Goal: Information Seeking & Learning: Learn about a topic

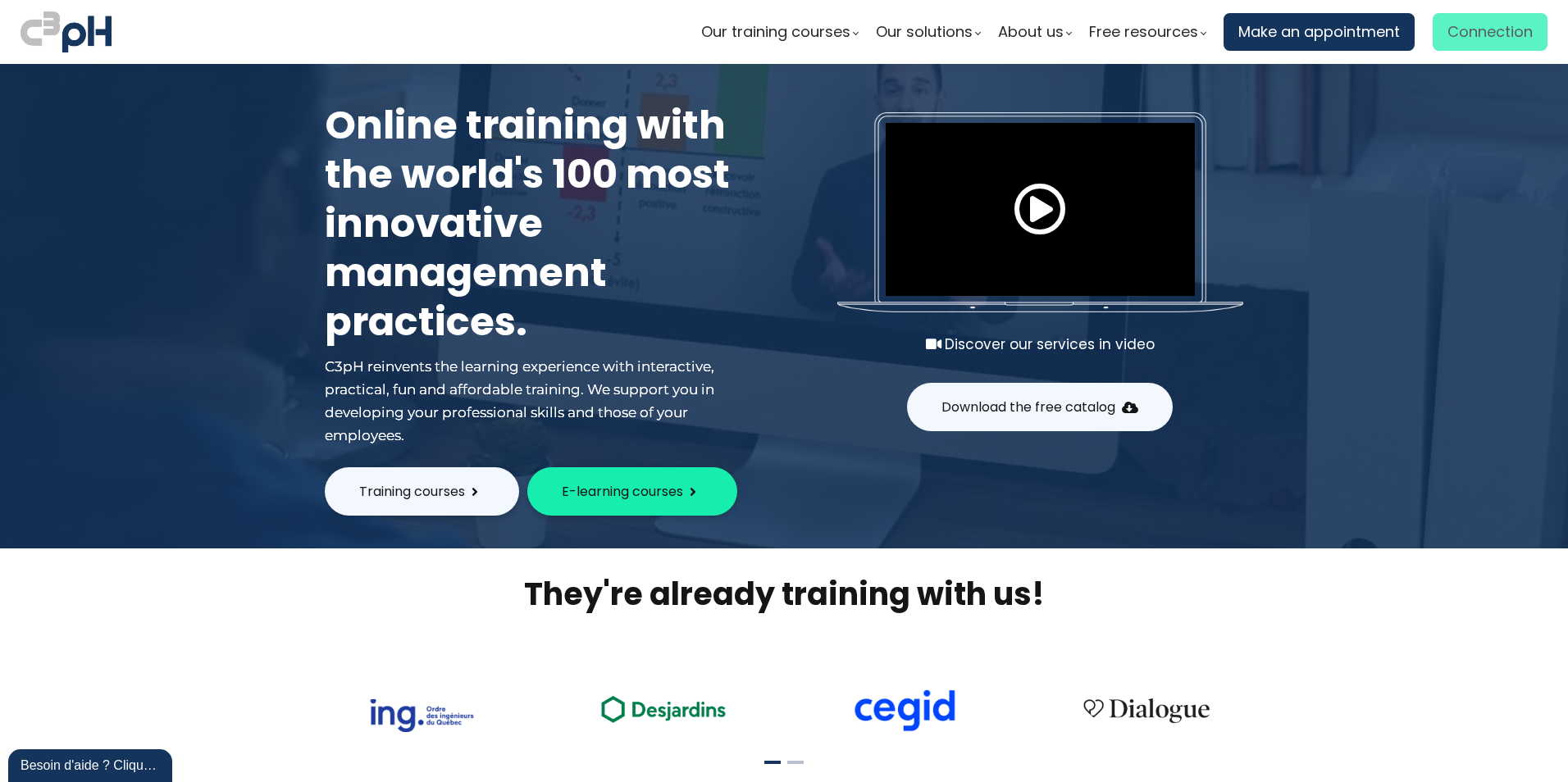
type input "[PERSON_NAME][EMAIL_ADDRESS][PERSON_NAME][DOMAIN_NAME]"
click at [1491, 37] on span "Connection" at bounding box center [1489, 32] width 85 height 24
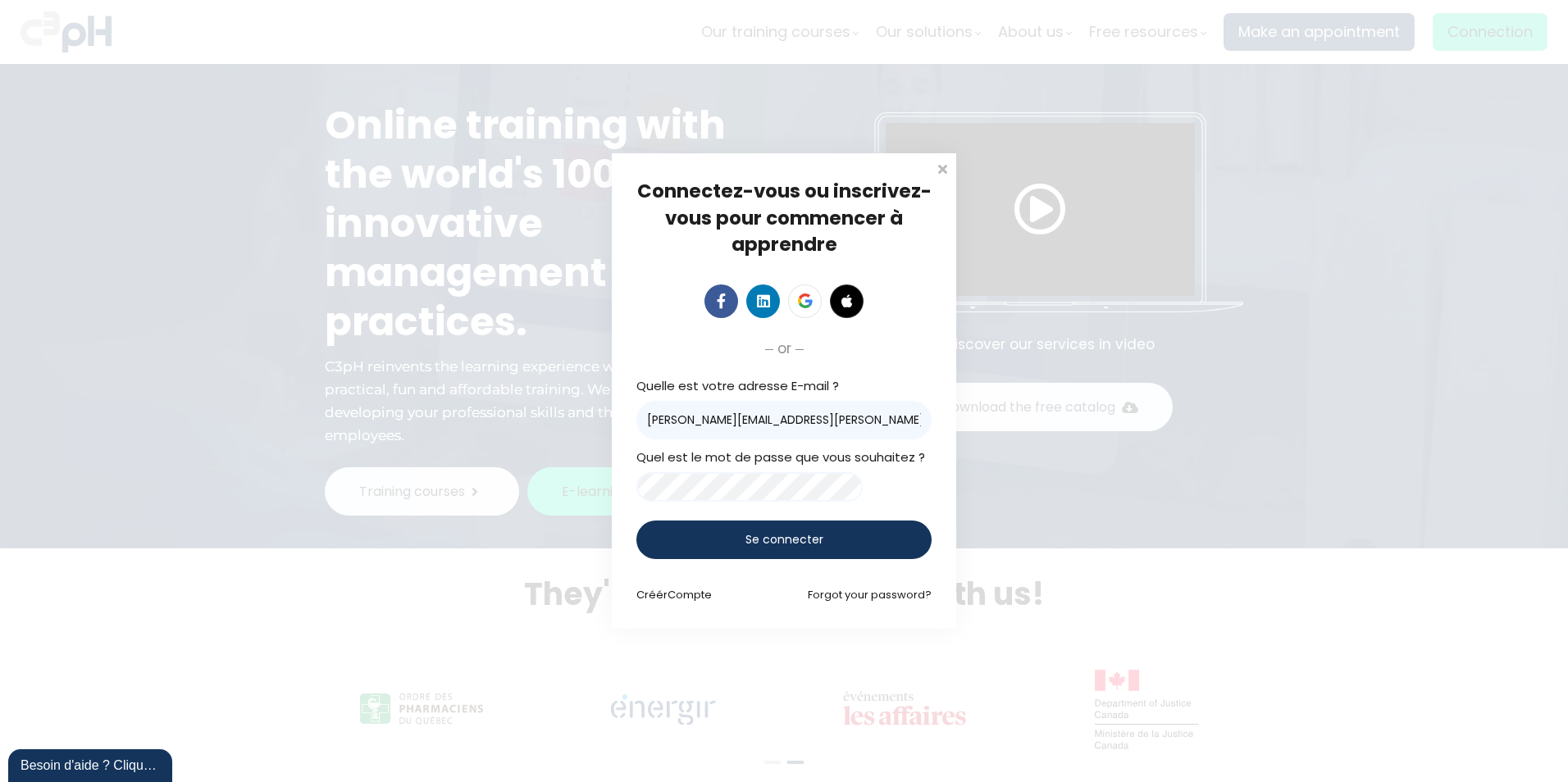
click at [805, 544] on span "Se connecter" at bounding box center [784, 539] width 78 height 17
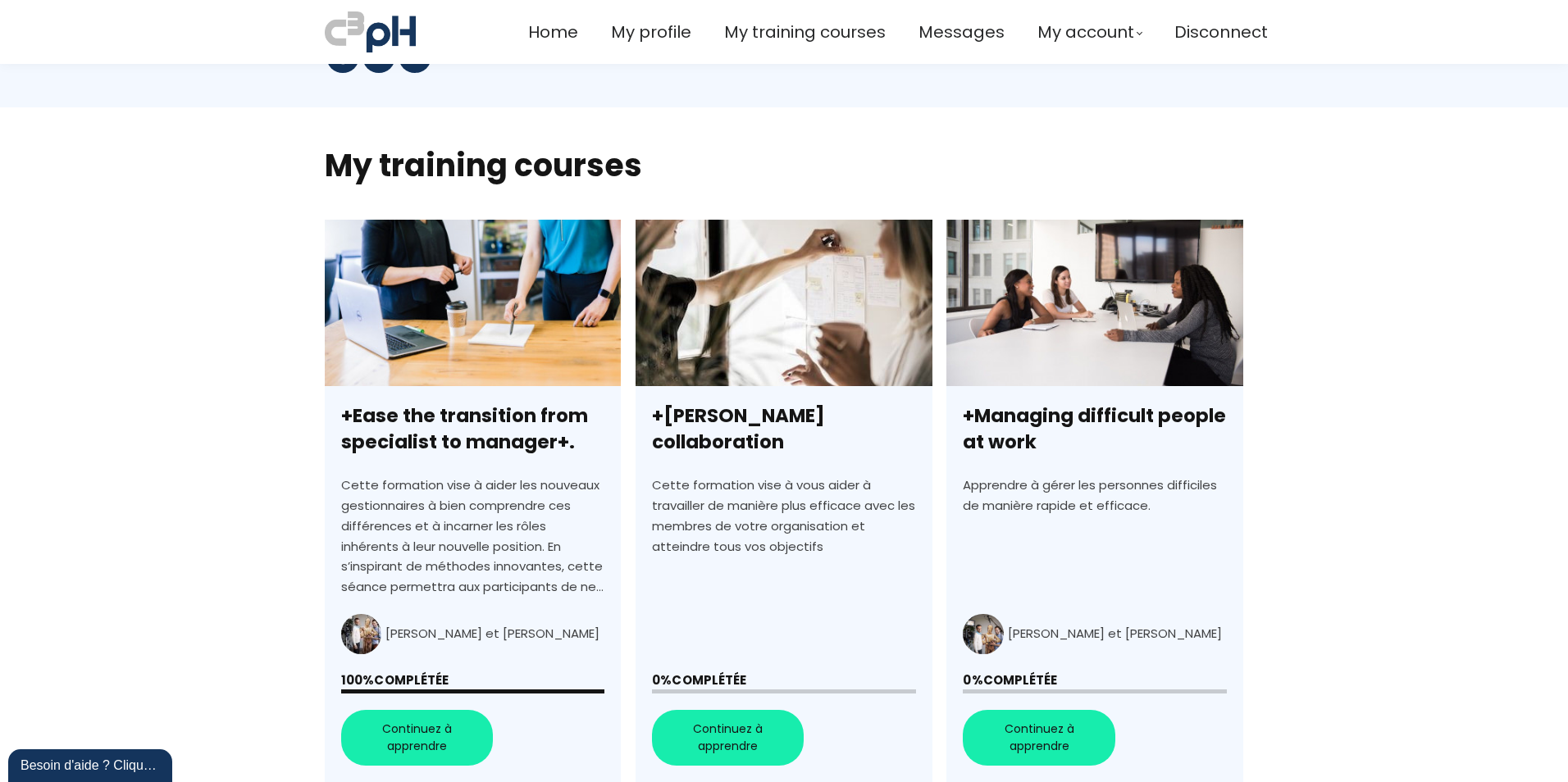
scroll to position [348, 0]
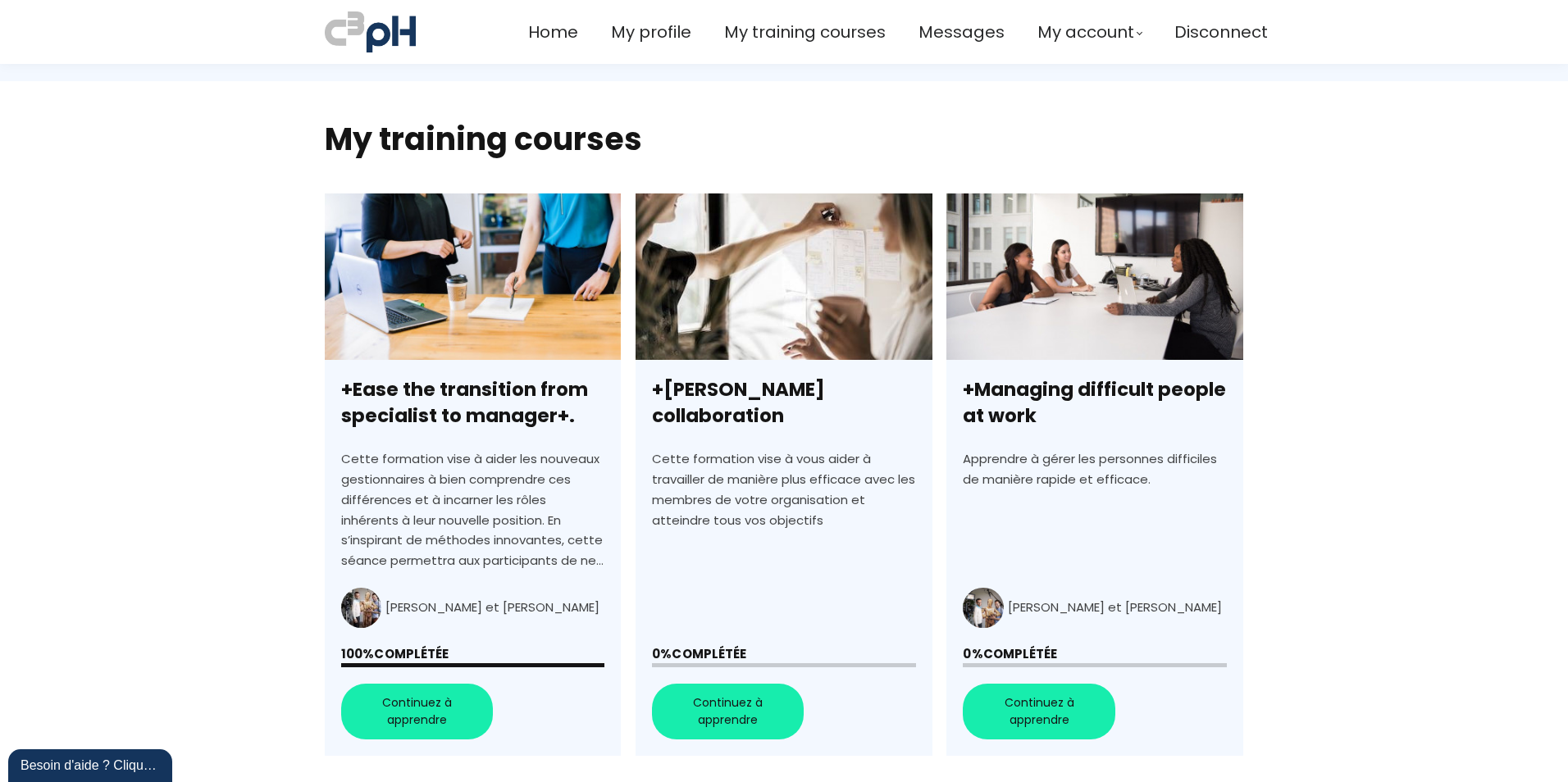
click at [737, 716] on link "+[PERSON_NAME] collaboration" at bounding box center [784, 476] width 296 height 564
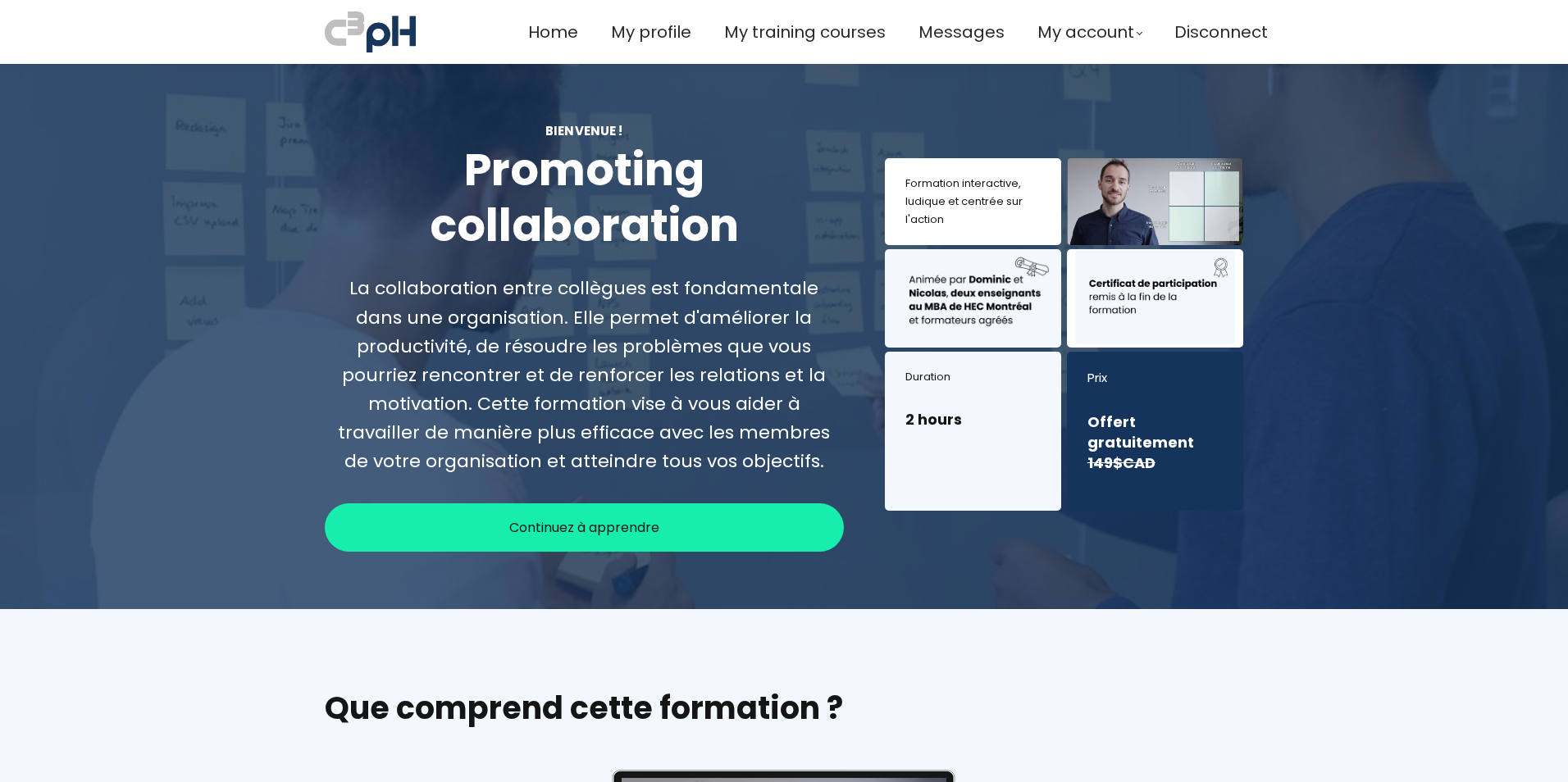
scroll to position [164, 0]
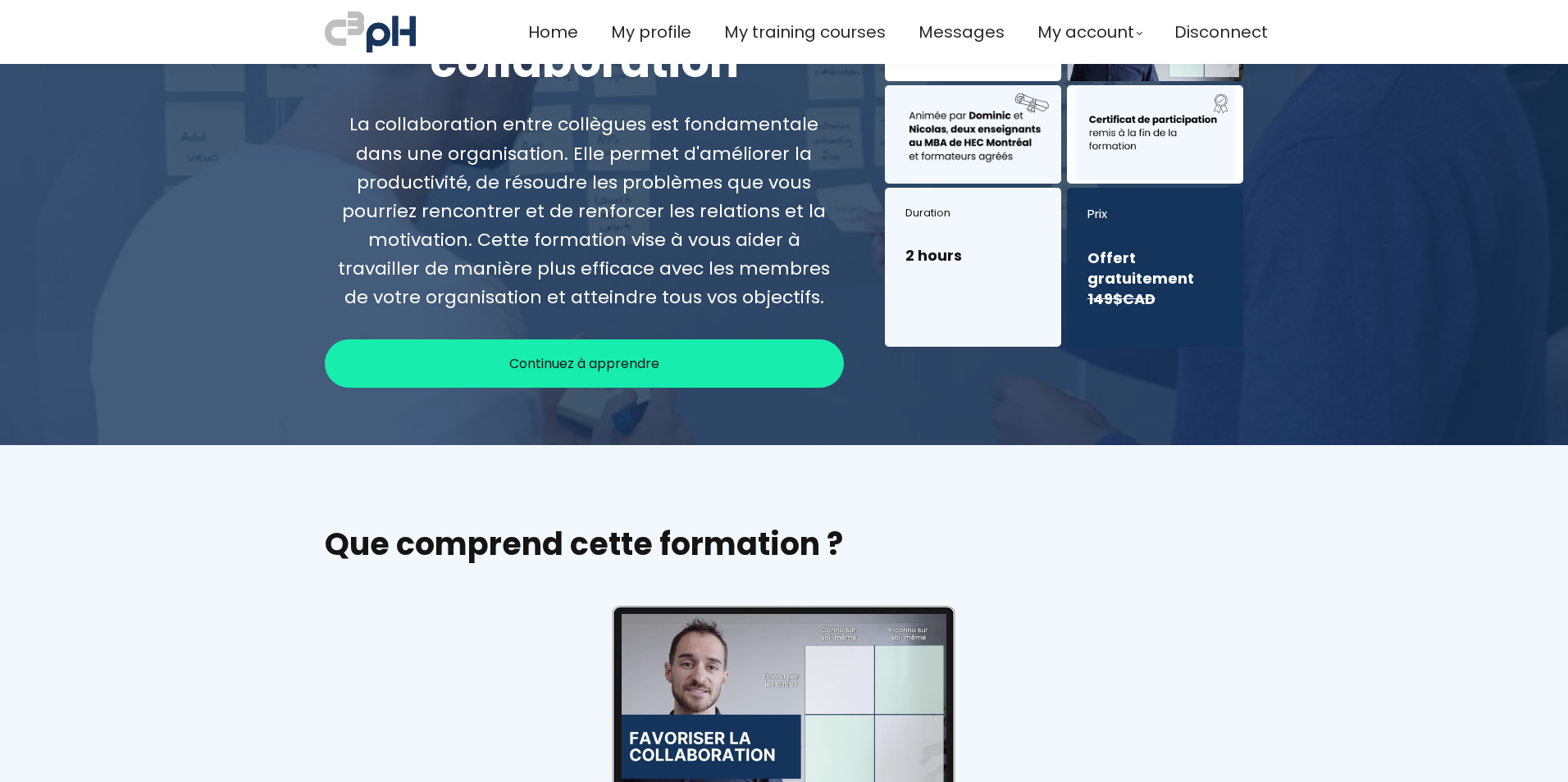
click at [552, 361] on span "Continuez à apprendre" at bounding box center [584, 363] width 150 height 21
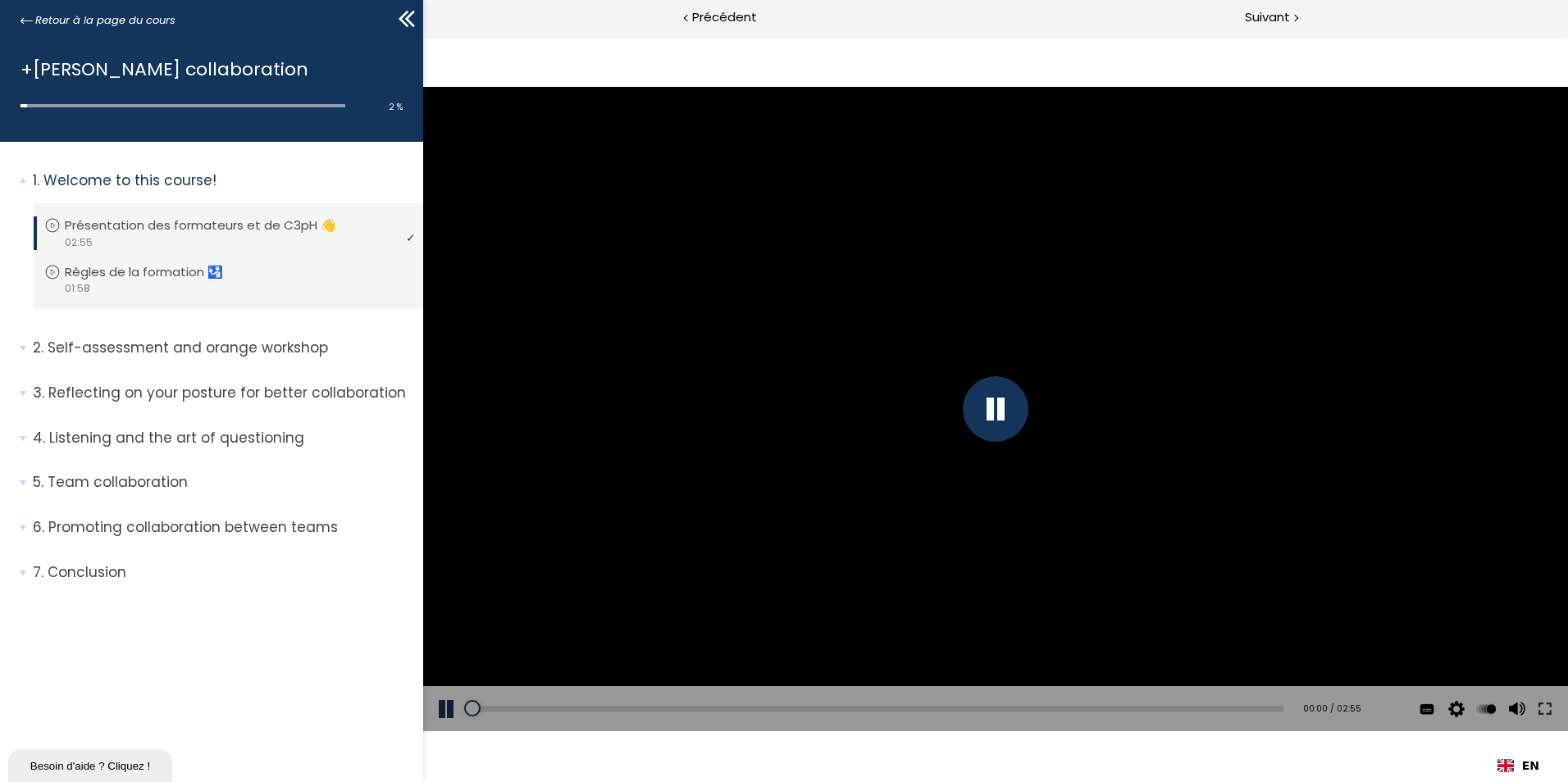
click at [408, 22] on icon at bounding box center [410, 19] width 10 height 17
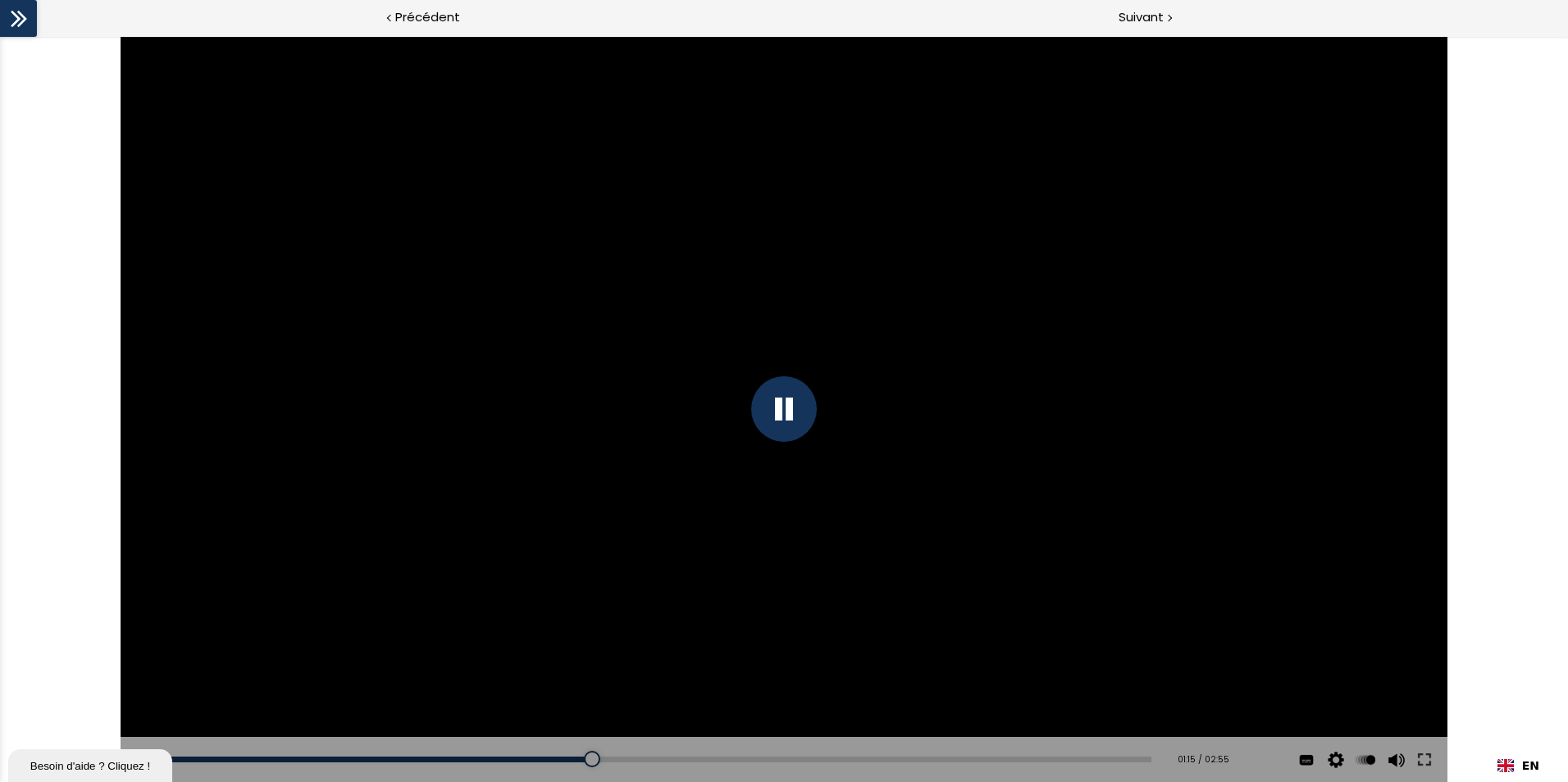
drag, startPoint x: 362, startPoint y: 761, endPoint x: 584, endPoint y: 779, distance: 222.7
click at [584, 779] on div "Add chapter 01:15" at bounding box center [660, 760] width 982 height 46
drag, startPoint x: 466, startPoint y: 762, endPoint x: 821, endPoint y: 760, distance: 355.0
click at [821, 760] on div at bounding box center [830, 760] width 17 height 17
drag, startPoint x: 836, startPoint y: 757, endPoint x: 1129, endPoint y: 755, distance: 293.0
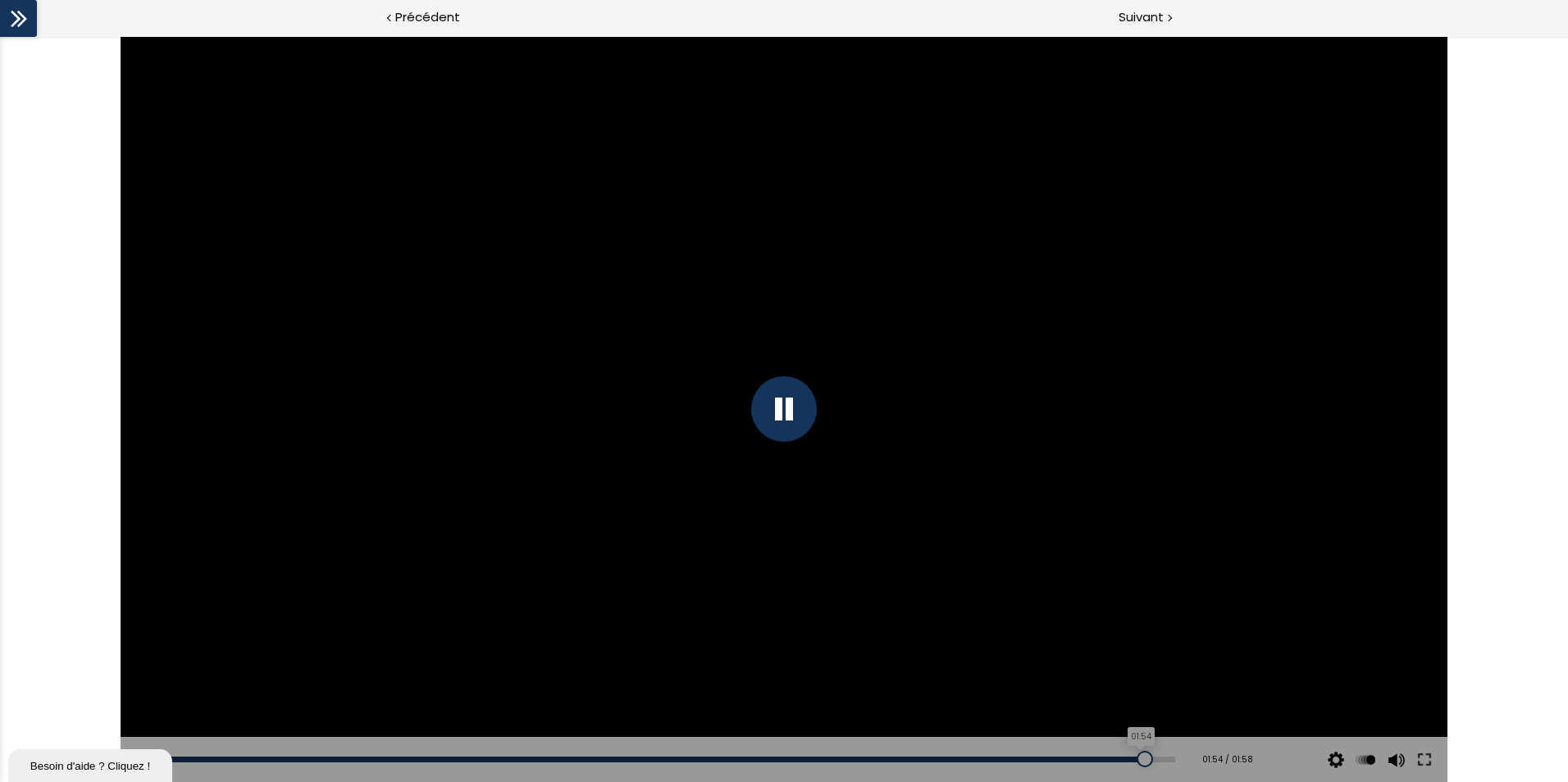
click at [1137, 755] on div at bounding box center [1146, 760] width 17 height 17
click at [1072, 529] on div at bounding box center [784, 409] width 1327 height 746
click at [791, 425] on div at bounding box center [784, 409] width 66 height 66
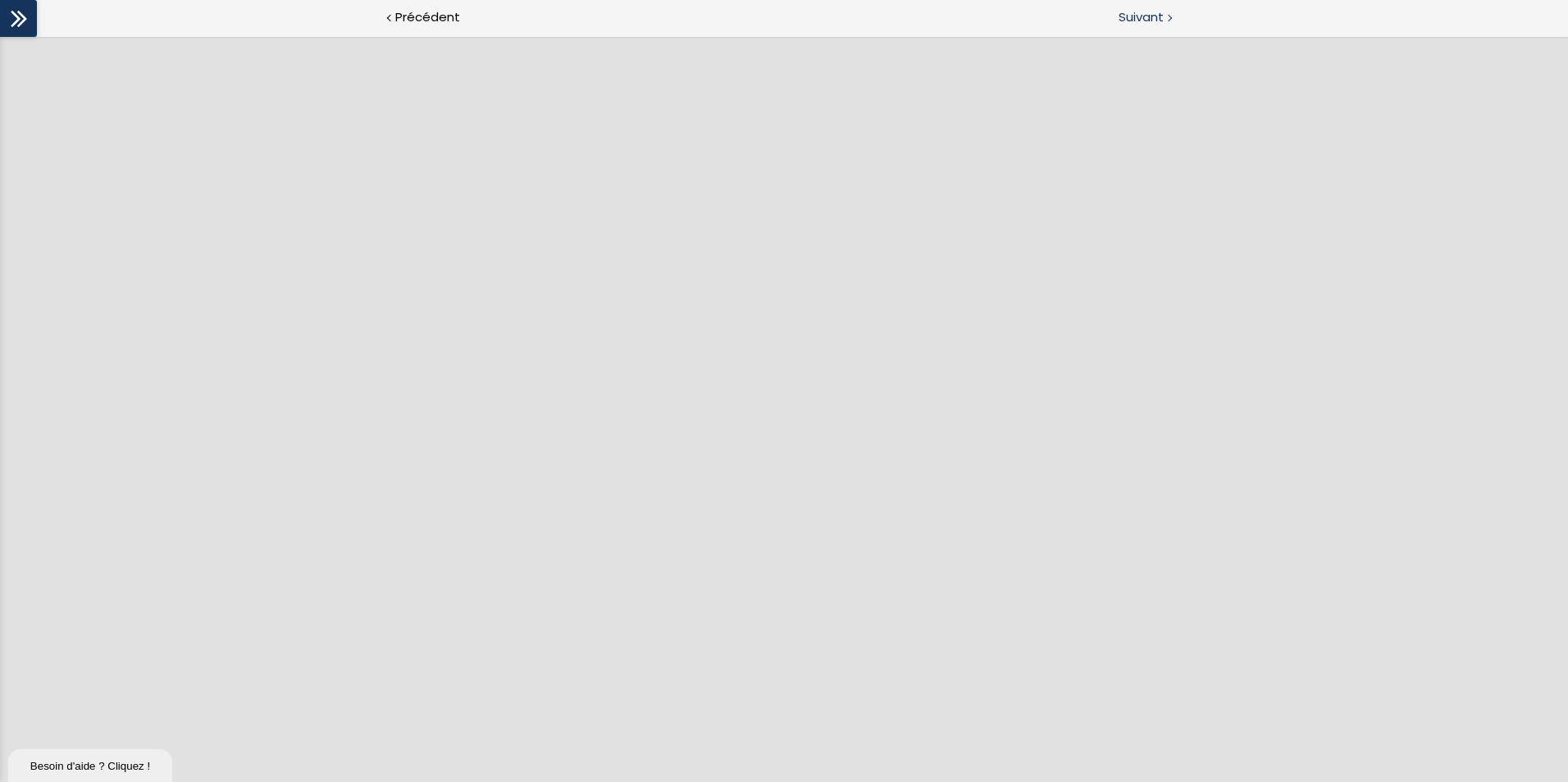
click at [1149, 14] on span "Suivant" at bounding box center [1141, 18] width 45 height 21
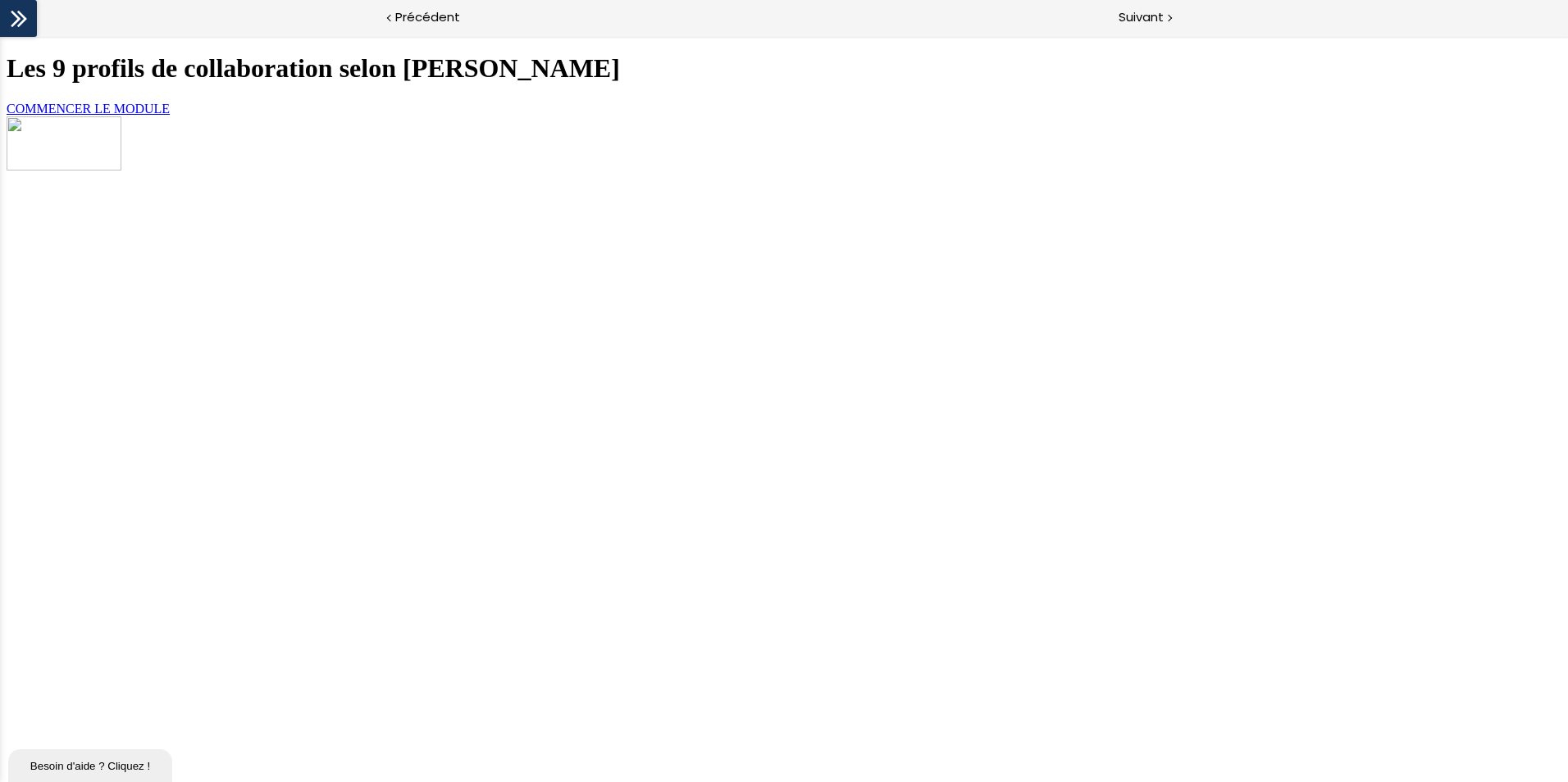
click at [170, 115] on link "COMMENCER LE MODULE" at bounding box center [88, 109] width 163 height 14
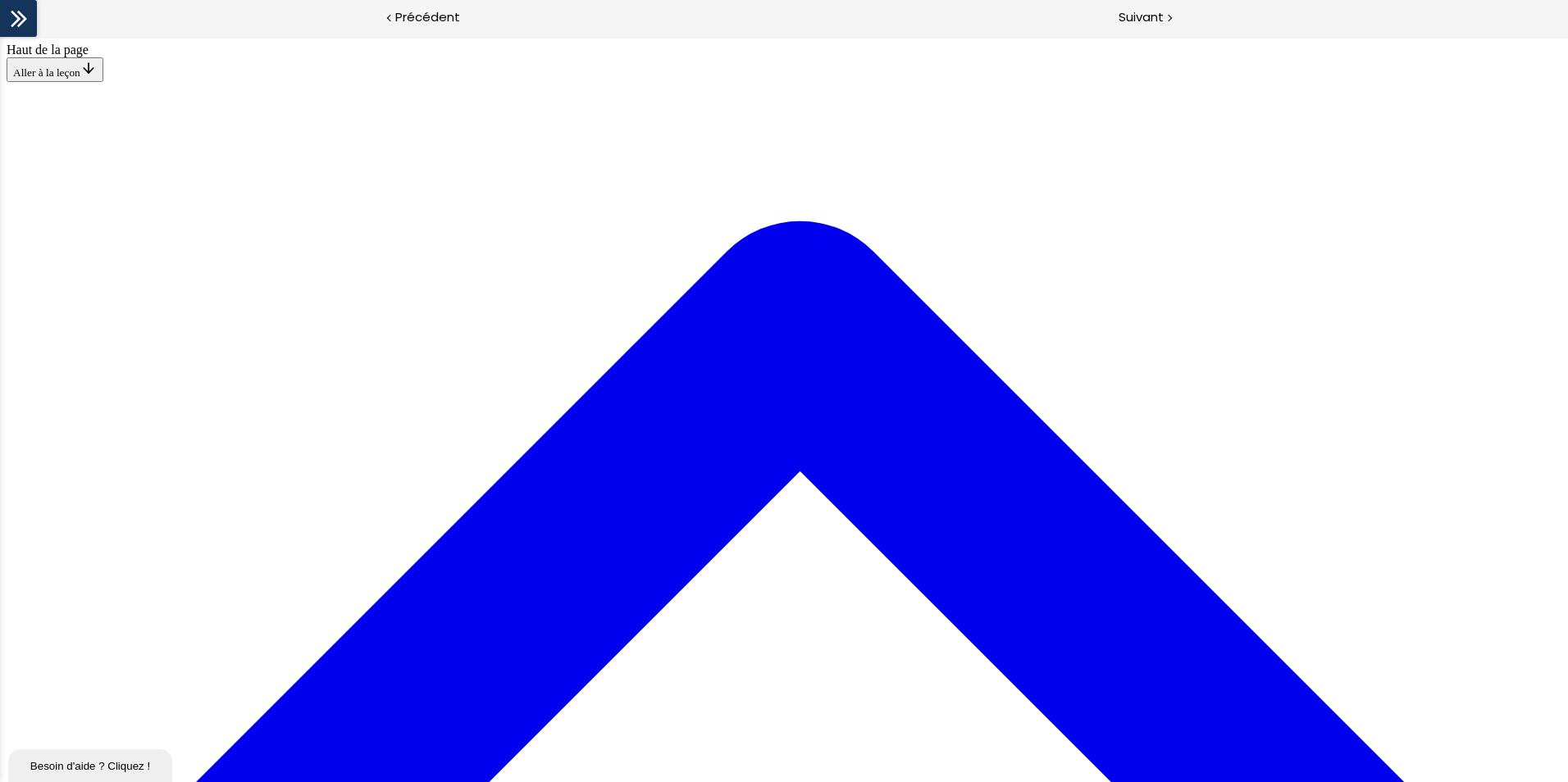
scroll to position [51, 0]
click at [1130, 15] on span "Suivant" at bounding box center [1141, 18] width 45 height 21
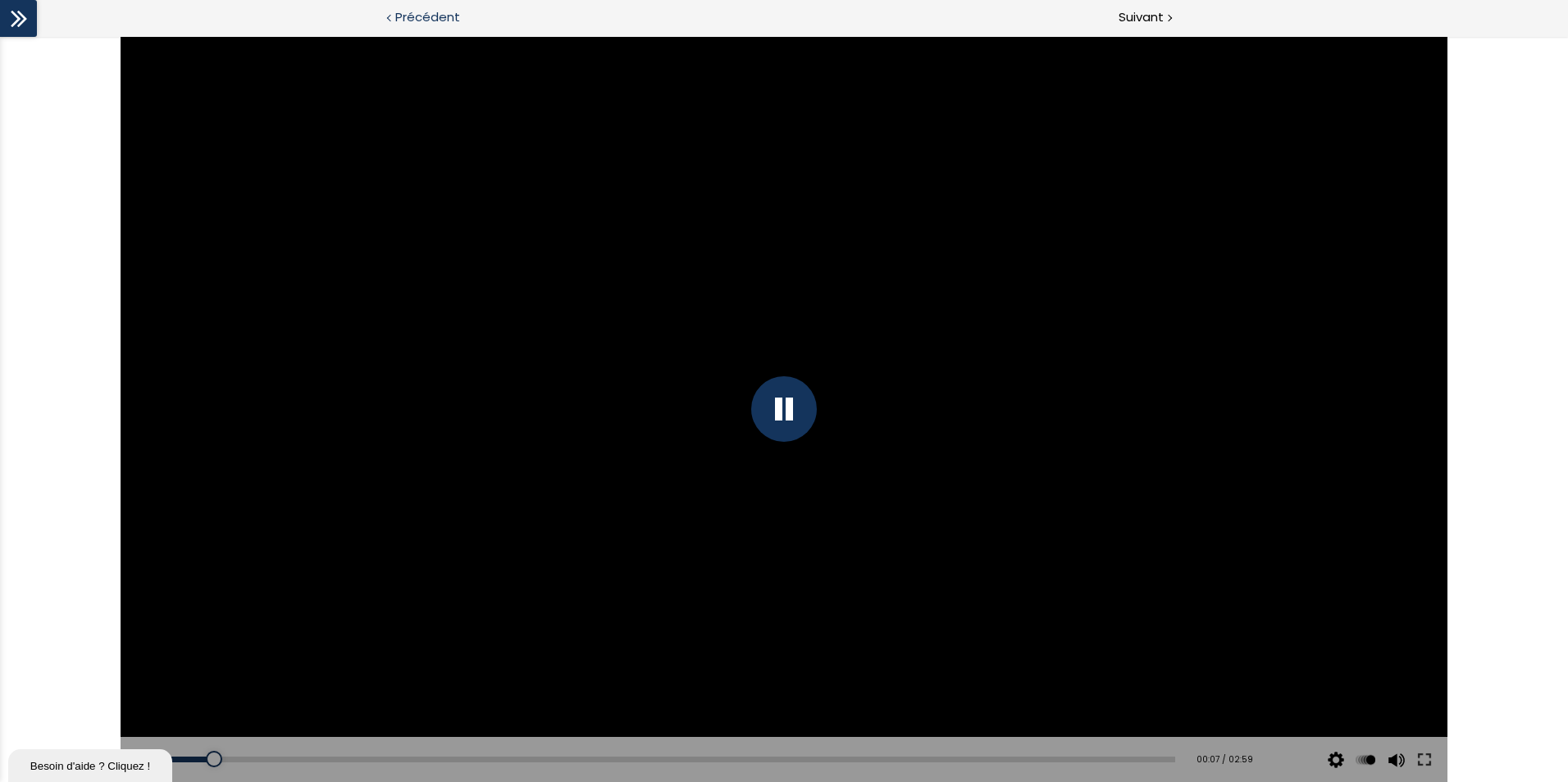
click at [418, 18] on span "Précédent" at bounding box center [427, 18] width 65 height 21
drag, startPoint x: 195, startPoint y: 760, endPoint x: 751, endPoint y: 768, distance: 556.1
click at [751, 768] on div "Add chapter 01:25" at bounding box center [672, 760] width 1005 height 46
drag, startPoint x: 795, startPoint y: 762, endPoint x: 1230, endPoint y: 736, distance: 435.8
click at [1230, 737] on div "Add chapter 02:25 02:25 / 02:25 Subtitles None Auto 2024p 1012p 674p 506p 336p …" at bounding box center [784, 760] width 1327 height 46
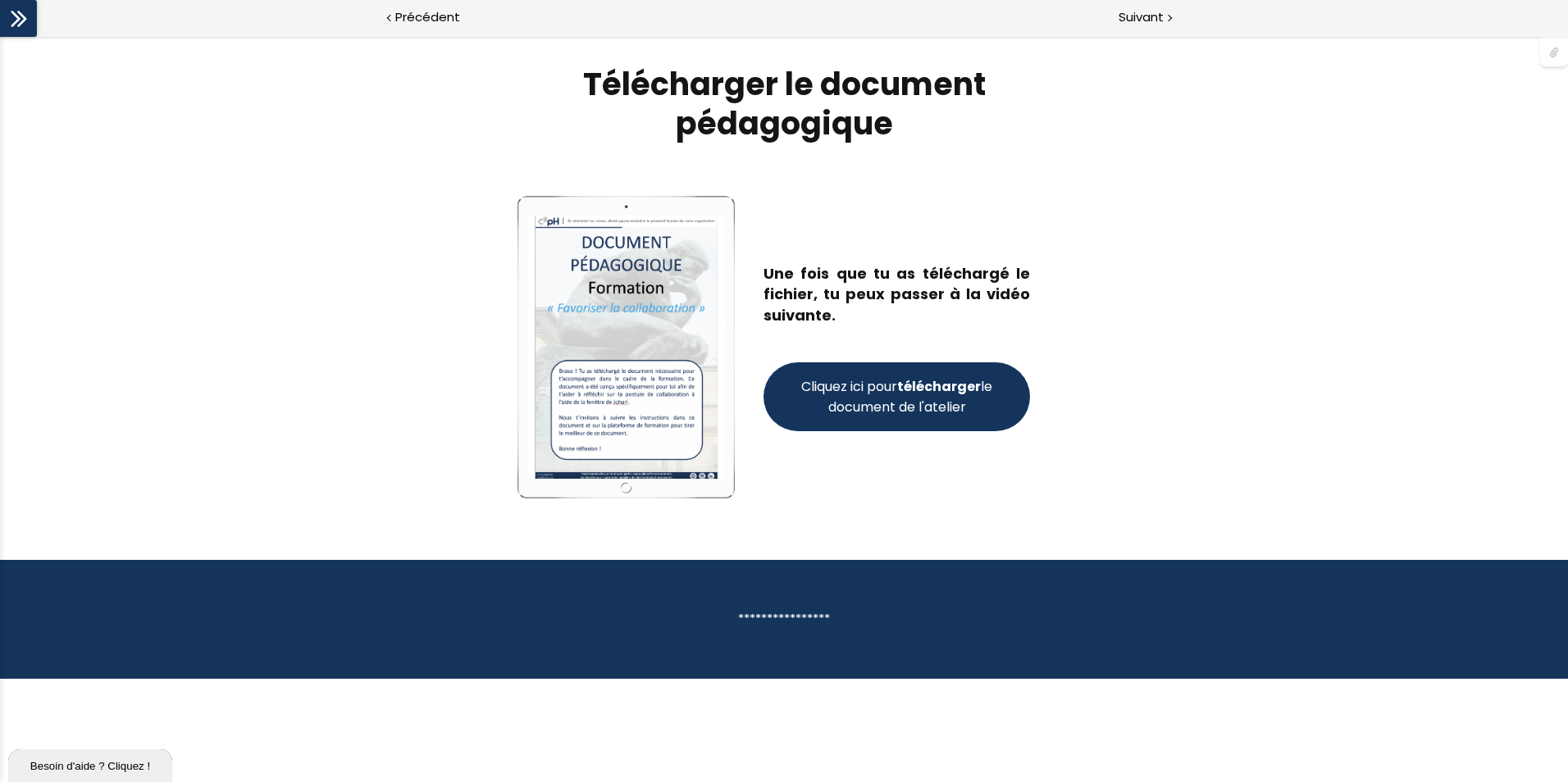
click at [927, 390] on strong "télécharger" at bounding box center [939, 387] width 83 height 19
click at [934, 389] on strong "télécharger" at bounding box center [939, 387] width 83 height 19
click at [1150, 17] on span "Suivant" at bounding box center [1141, 18] width 45 height 21
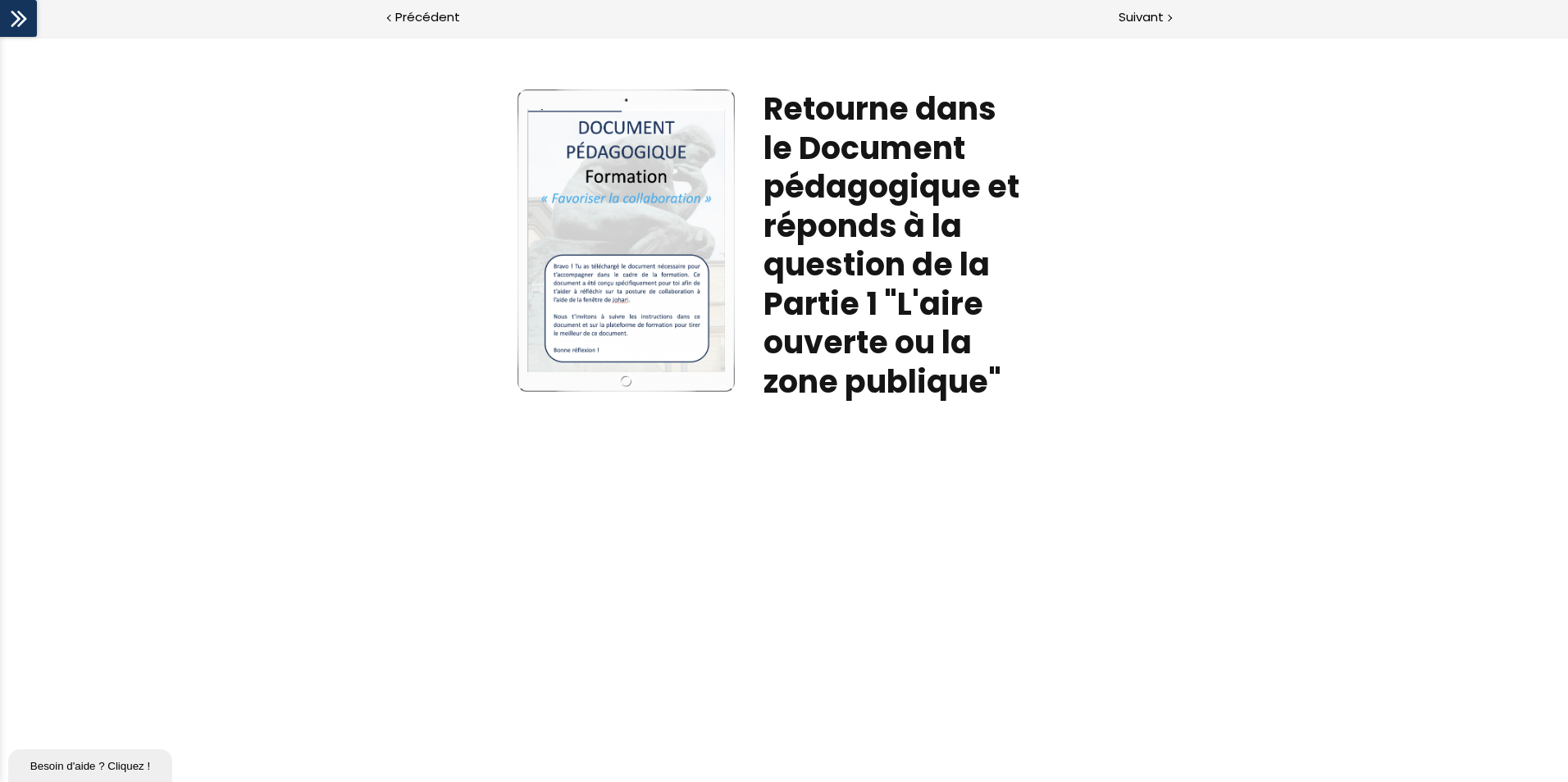
click at [660, 267] on div at bounding box center [626, 240] width 198 height 262
click at [690, 315] on div at bounding box center [626, 240] width 198 height 262
click at [838, 297] on h1 "Retourne dans le Document pédagogique et réponds à la question de la Partie 1 "…" at bounding box center [896, 244] width 267 height 312
click at [1149, 21] on span "Suivant" at bounding box center [1141, 18] width 45 height 21
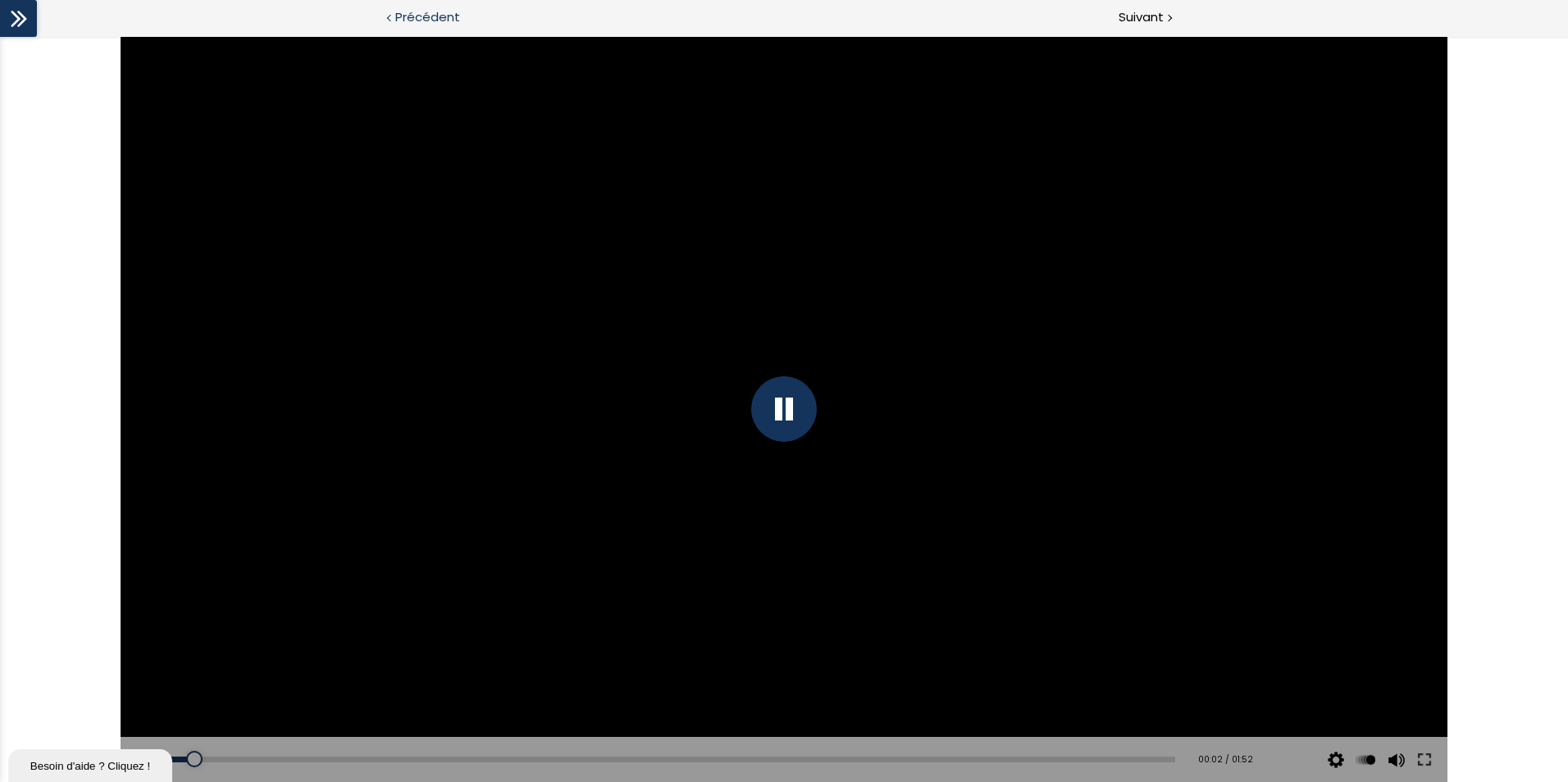
click at [407, 18] on span "Précédent" at bounding box center [427, 18] width 65 height 21
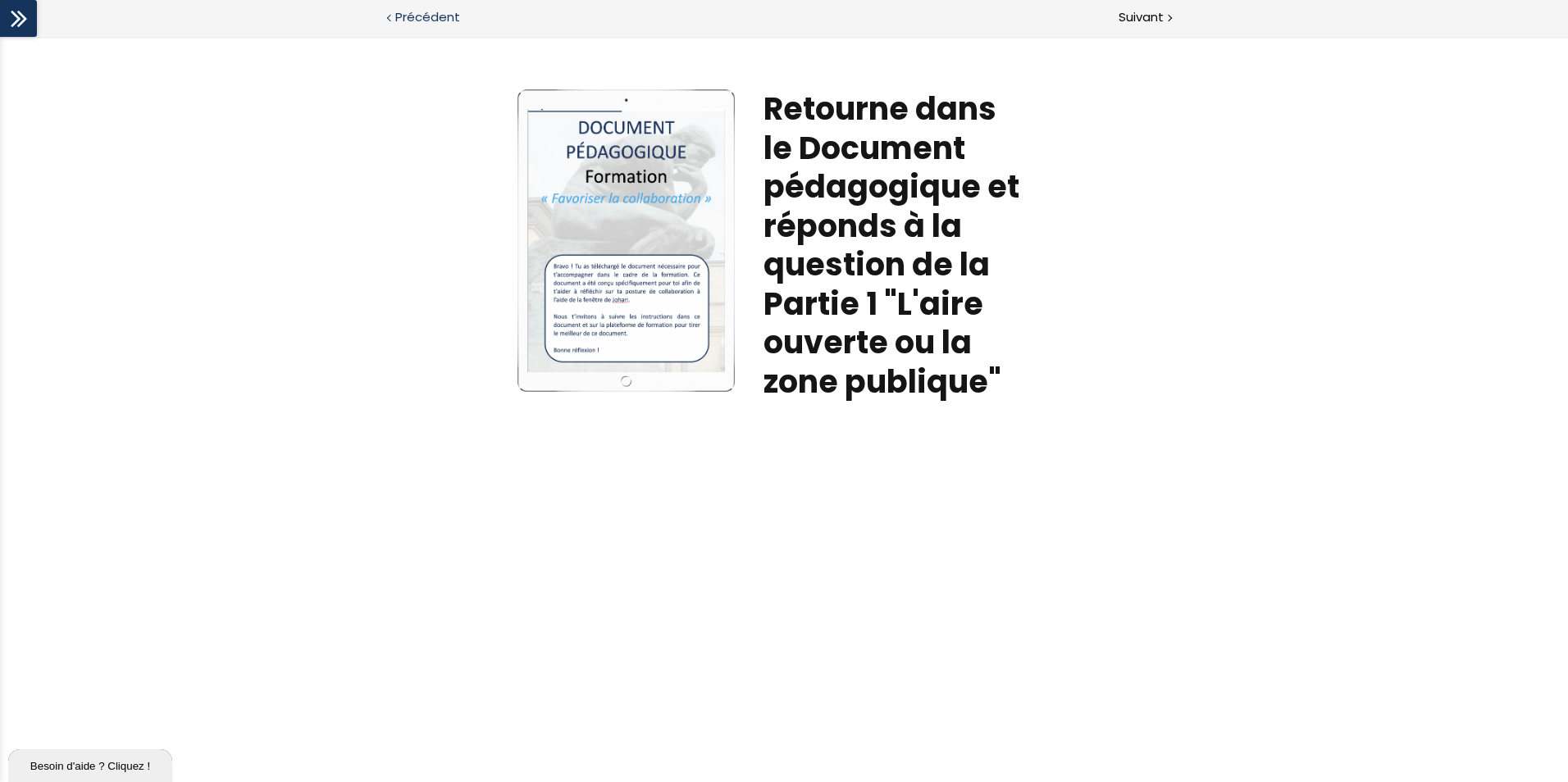
click at [423, 20] on span "Précédent" at bounding box center [427, 18] width 65 height 21
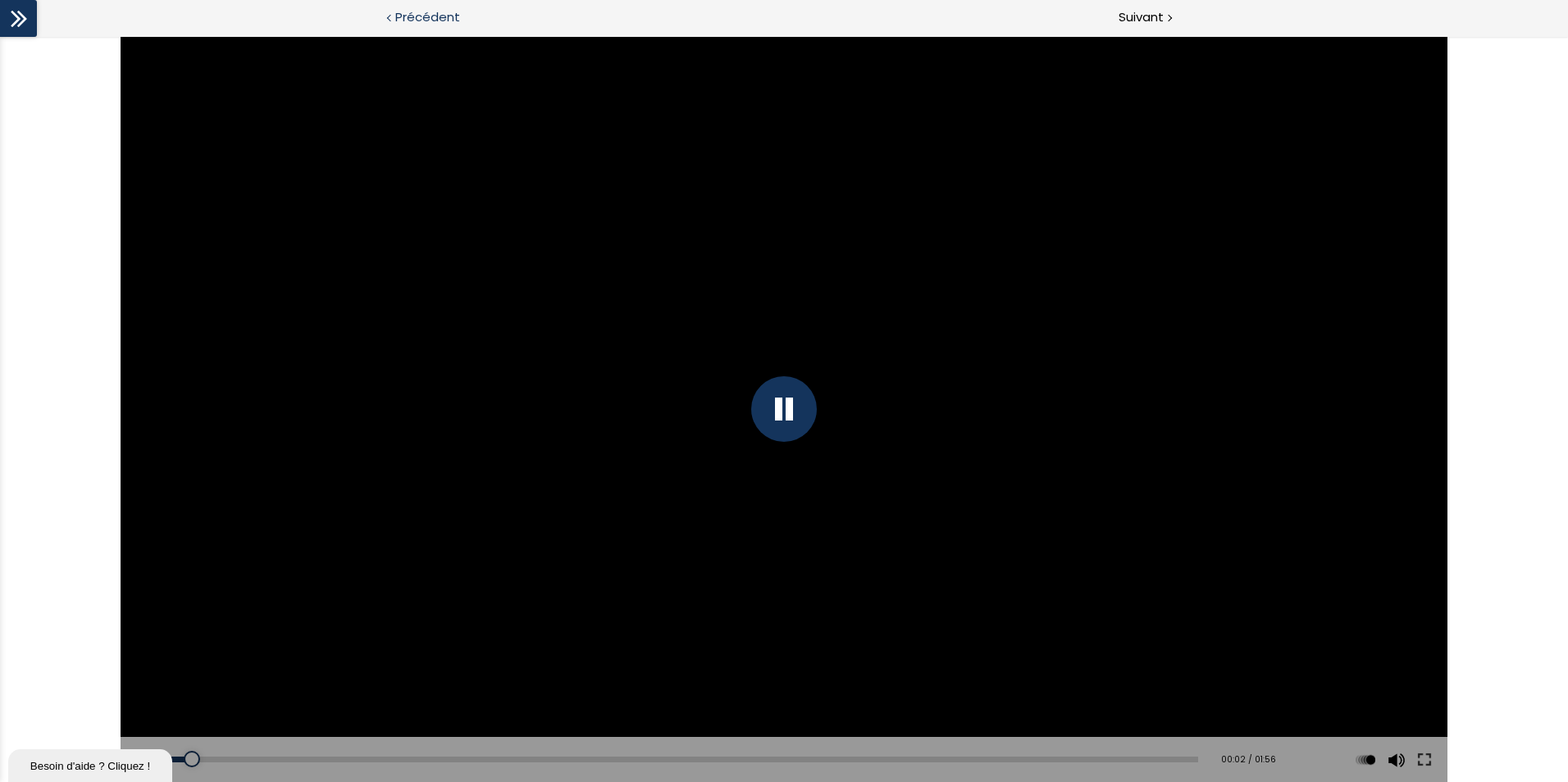
click at [412, 21] on span "Précédent" at bounding box center [427, 18] width 65 height 21
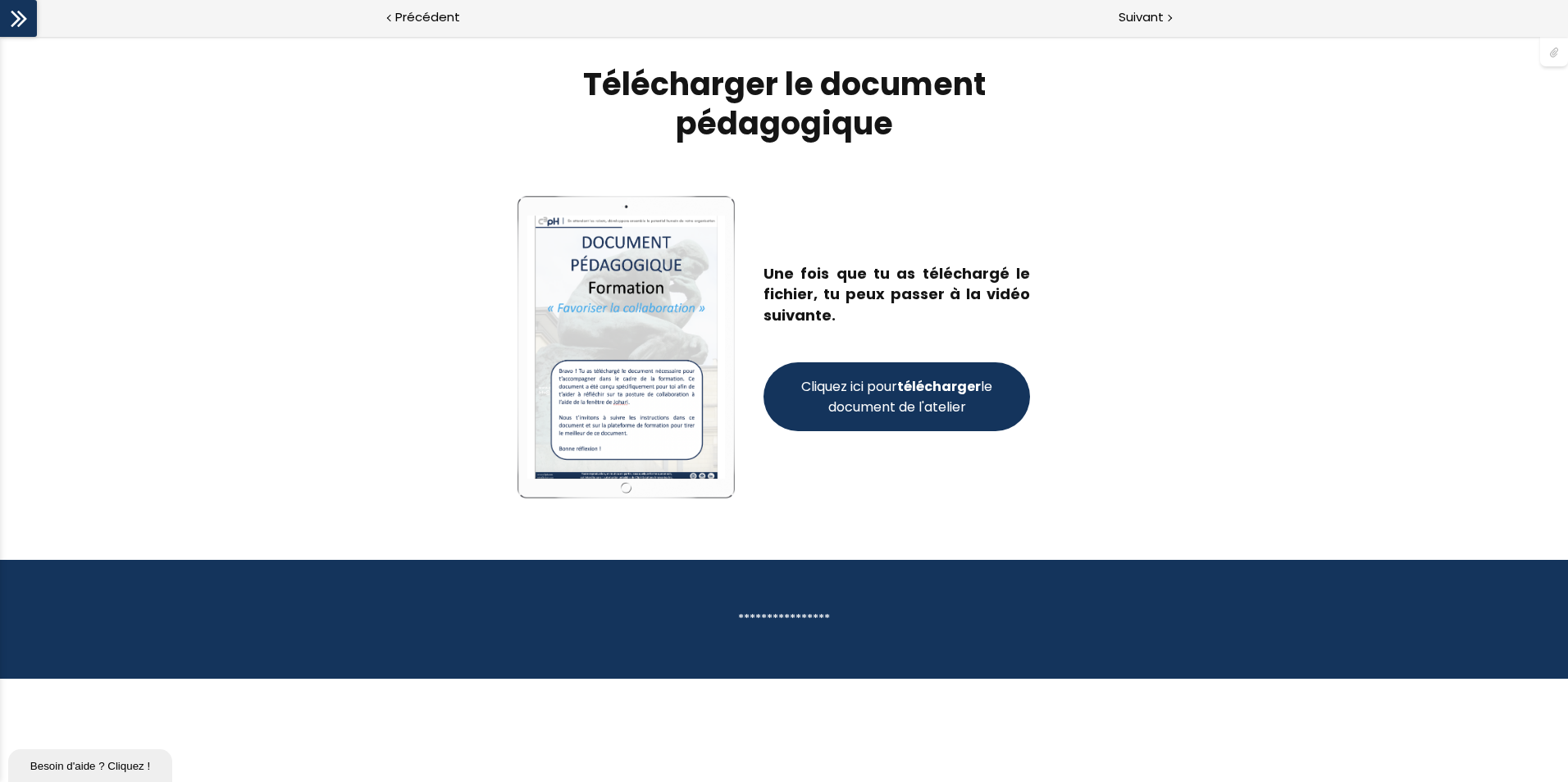
click at [939, 385] on strong "télécharger" at bounding box center [939, 387] width 83 height 19
click at [1129, 20] on span "Suivant" at bounding box center [1141, 18] width 45 height 21
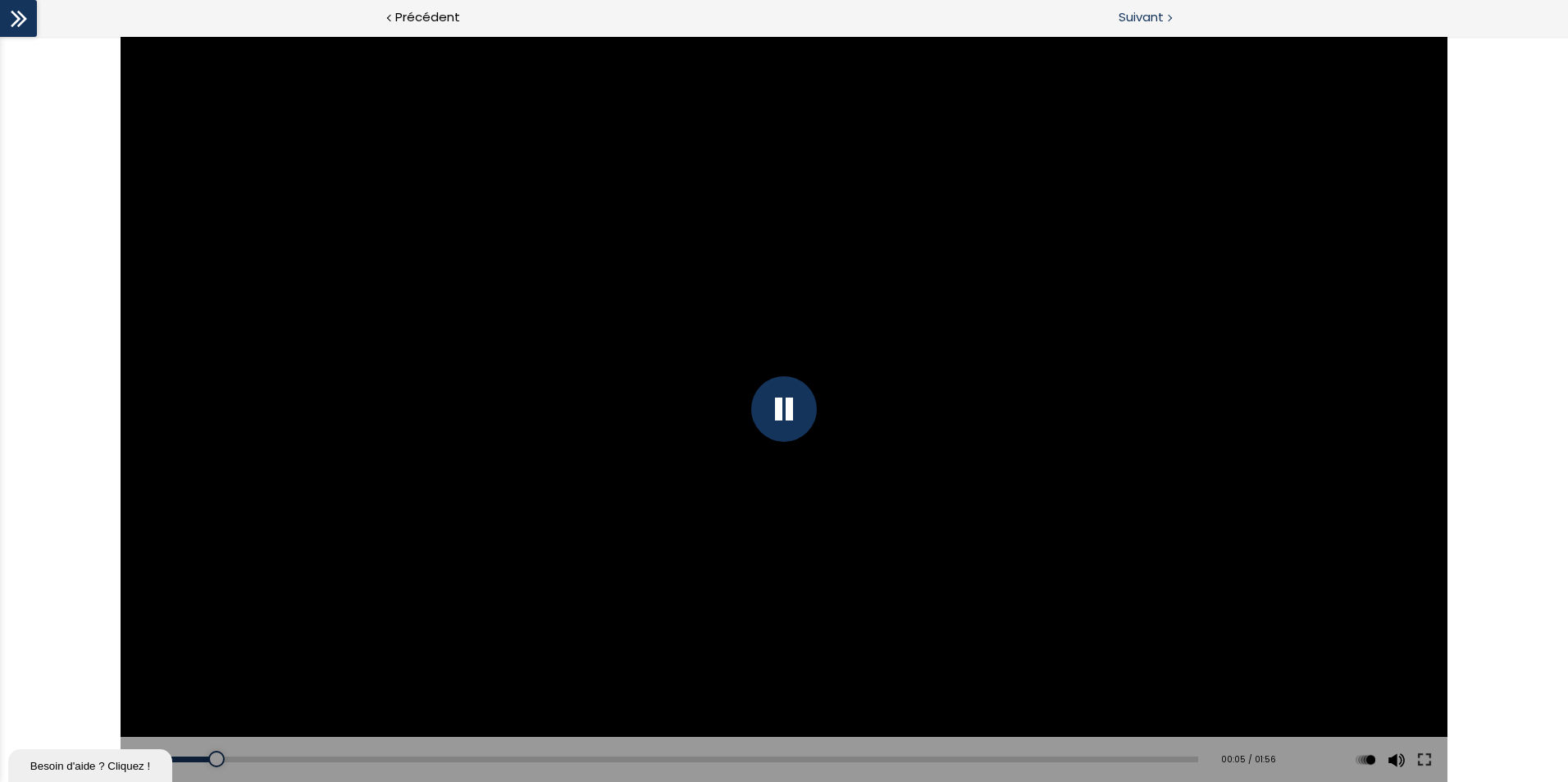
click at [1131, 14] on span "Suivant" at bounding box center [1141, 18] width 45 height 21
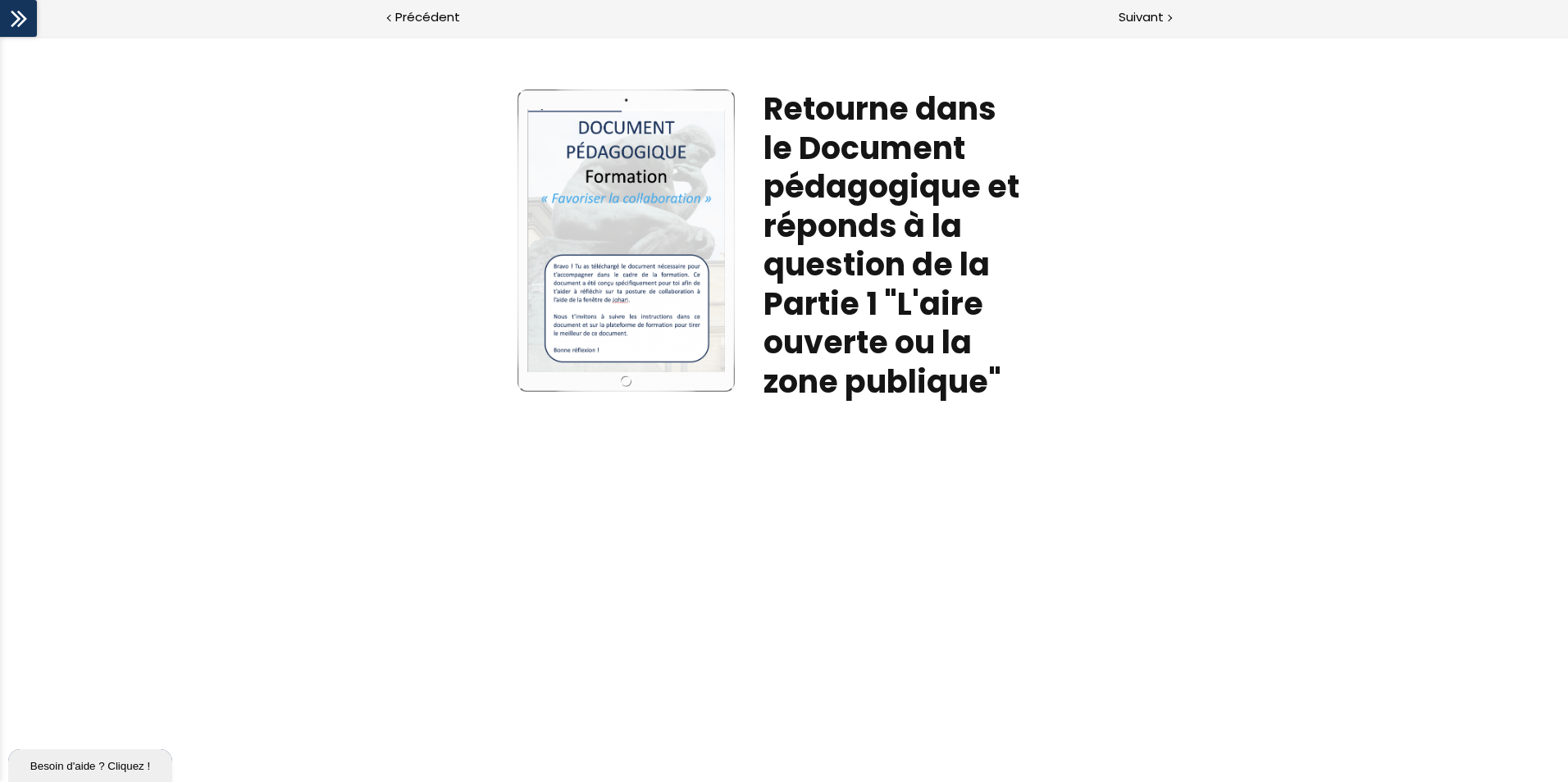
click at [669, 322] on div at bounding box center [626, 240] width 198 height 262
click at [685, 296] on div at bounding box center [626, 240] width 198 height 262
click at [688, 293] on div at bounding box center [626, 240] width 198 height 262
click at [511, 413] on div "Write your awesome label here. Retourne dans le Document pédagogique et réponds…" at bounding box center [784, 261] width 574 height 345
click at [124, 765] on div "Besoin d'aide ? Cliquez !" at bounding box center [90, 766] width 140 height 12
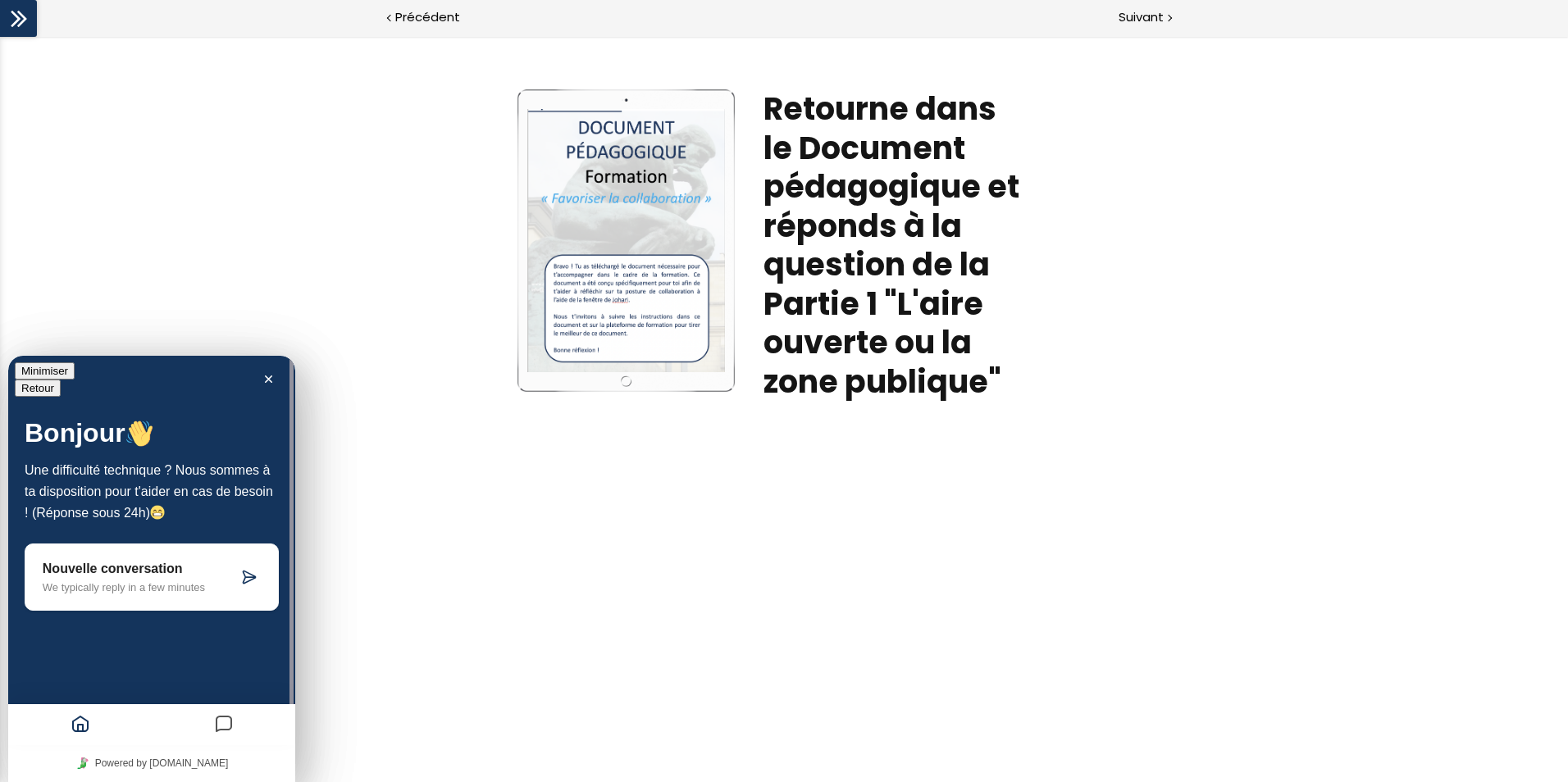
click at [75, 373] on button "Minimiser" at bounding box center [45, 371] width 60 height 17
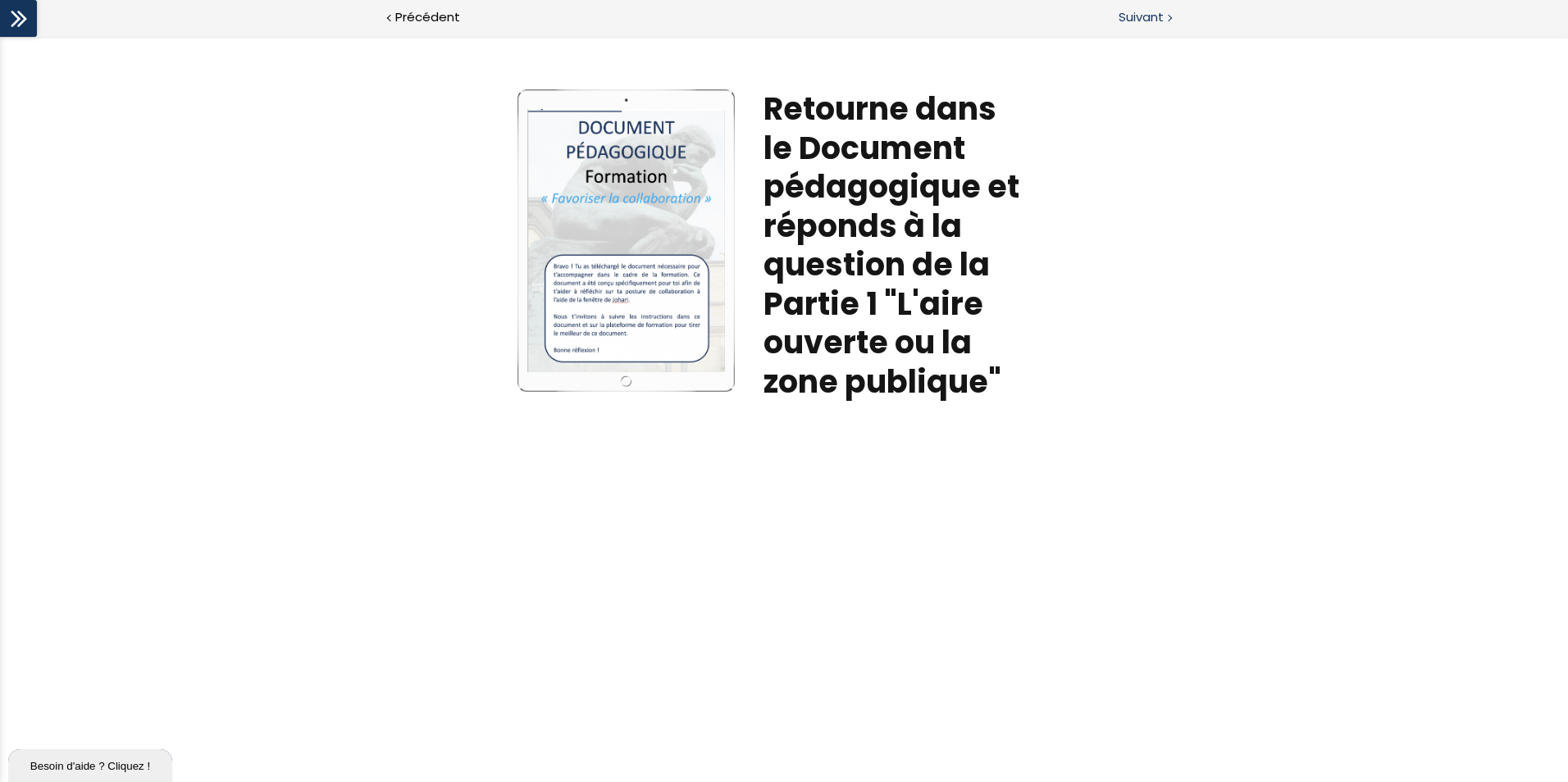
click at [1137, 20] on span "Suivant" at bounding box center [1141, 18] width 45 height 21
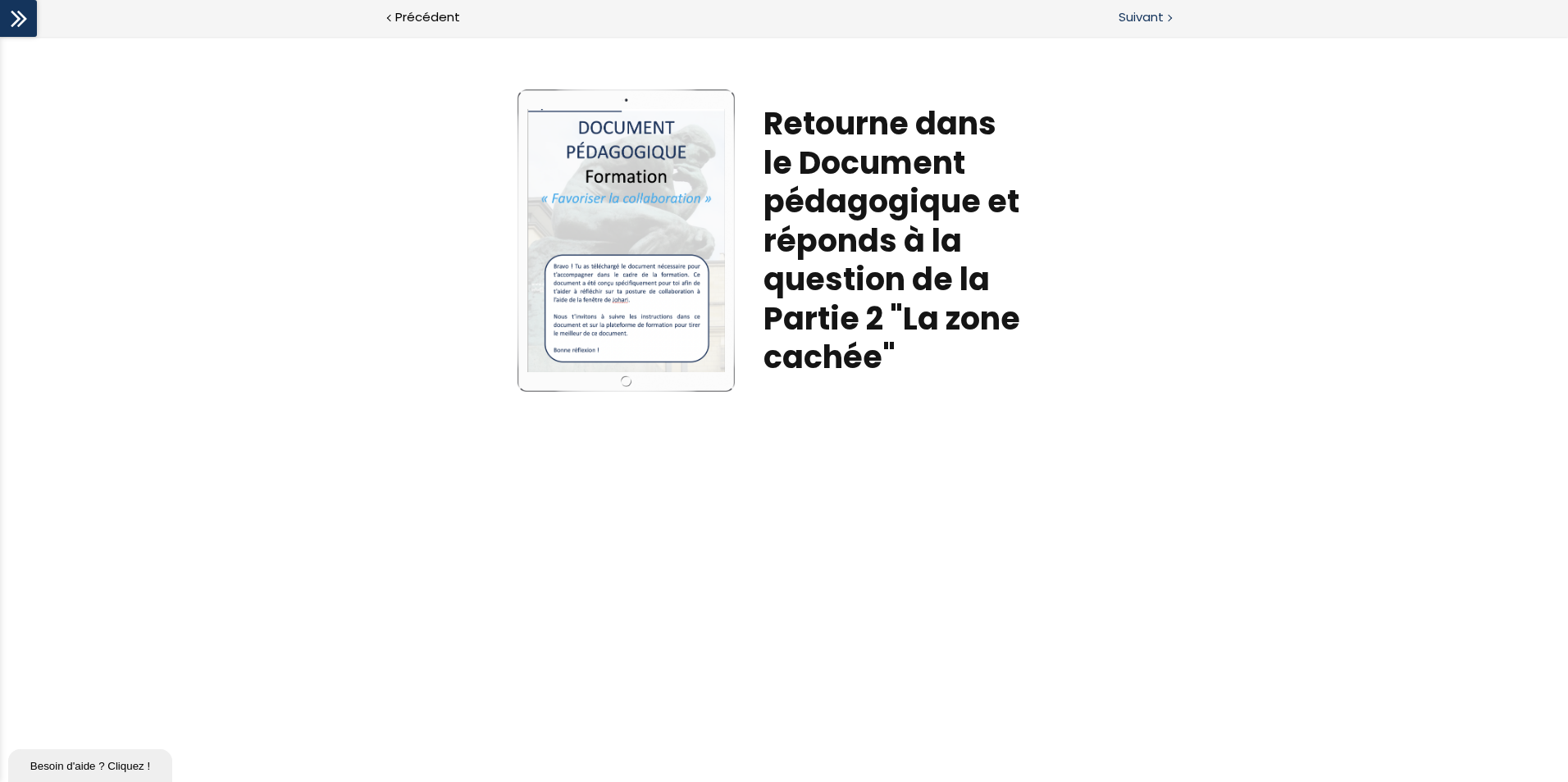
click at [1139, 25] on span "Suivant" at bounding box center [1141, 18] width 45 height 21
click at [1135, 12] on span "Suivant" at bounding box center [1141, 18] width 45 height 21
click at [1157, 16] on span "Suivant" at bounding box center [1141, 18] width 45 height 21
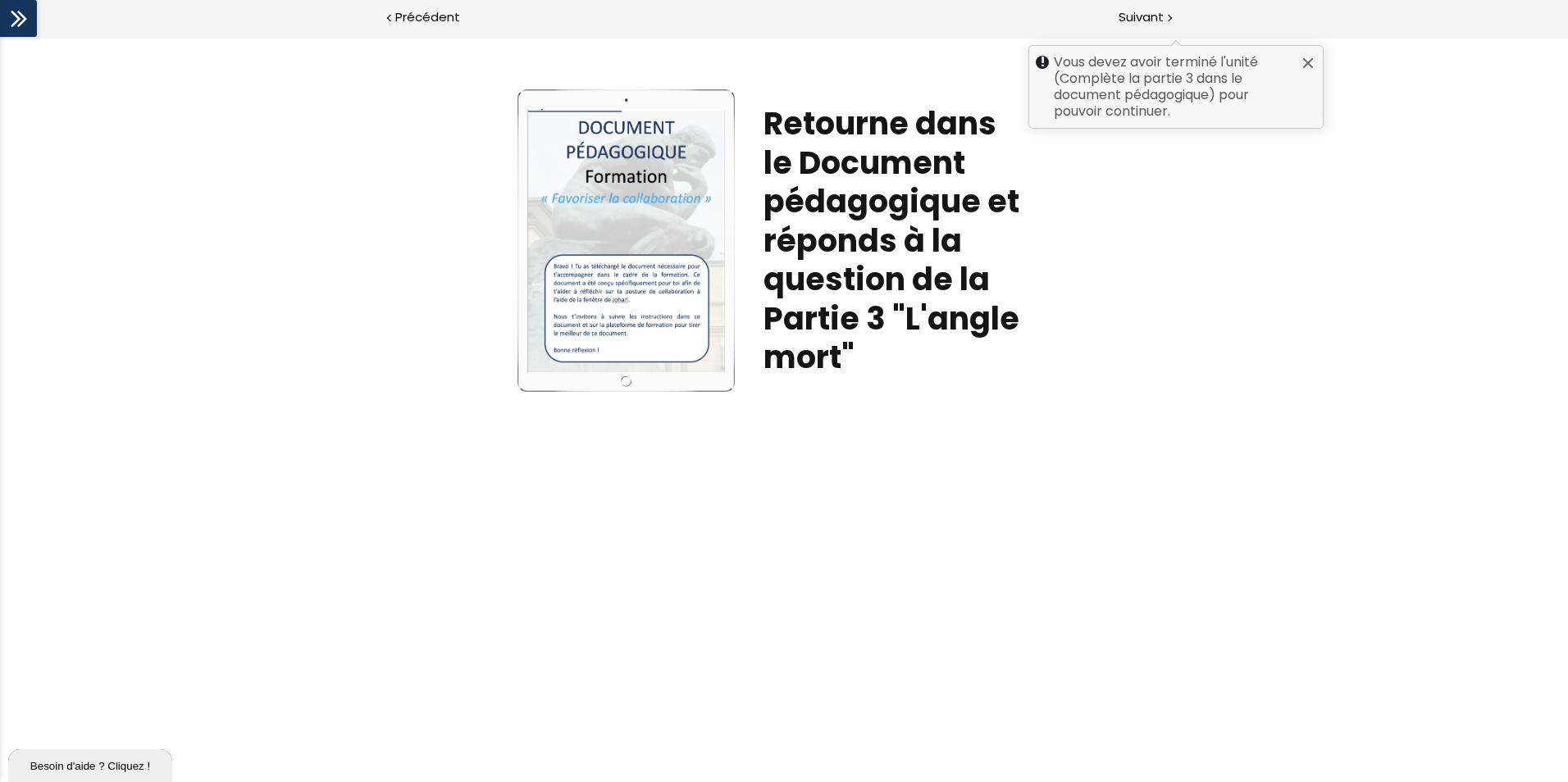
click at [962, 243] on h1 "Retourne dans le Document pédagogique et réponds à la question de la Partie 3 "…" at bounding box center [896, 241] width 267 height 273
click at [1302, 64] on div at bounding box center [1309, 63] width 13 height 13
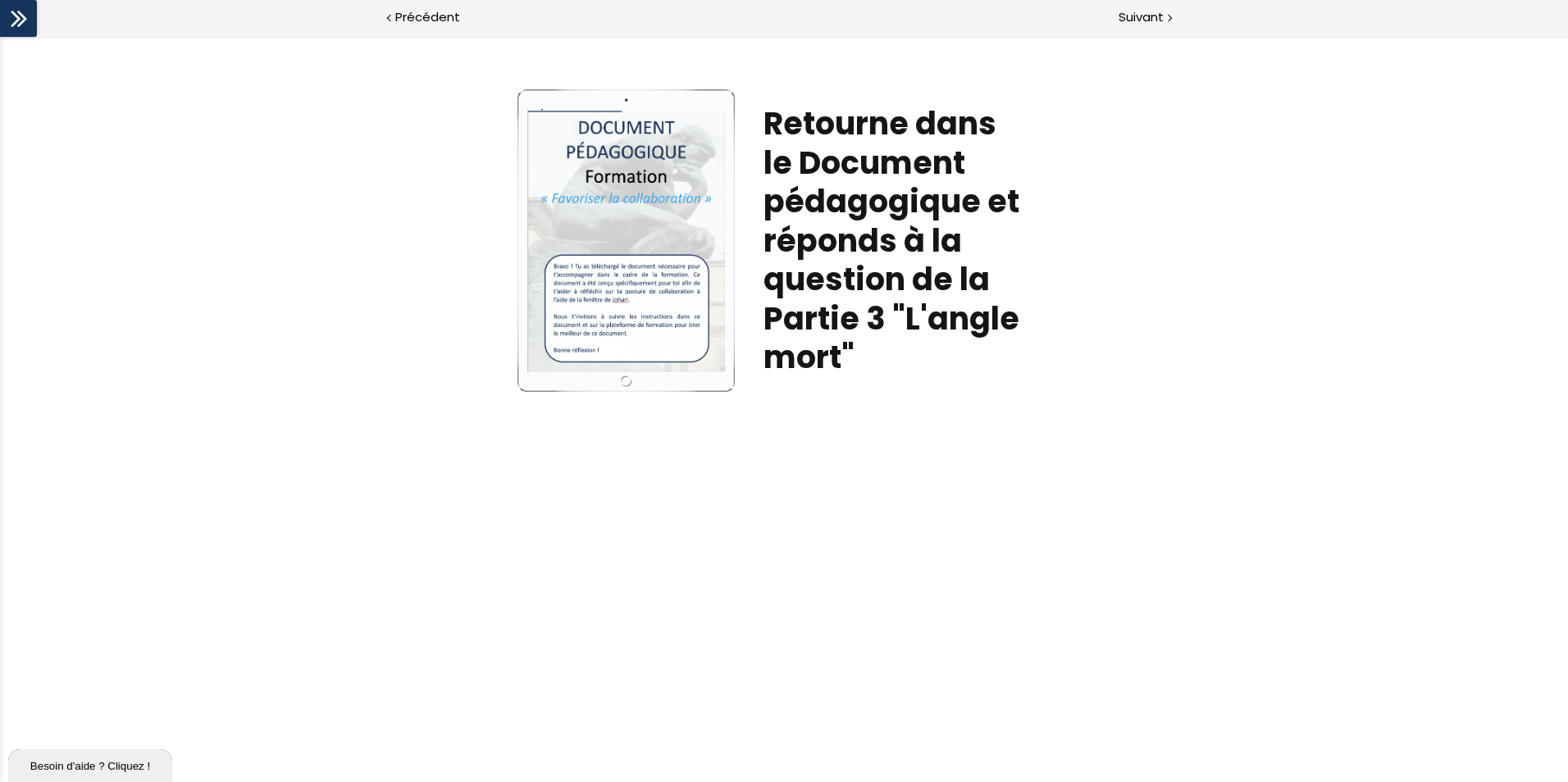
click at [685, 332] on div at bounding box center [626, 240] width 198 height 262
click at [798, 296] on h1 "Retourne dans le Document pédagogique et réponds à la question de la Partie 3 "…" at bounding box center [896, 241] width 267 height 273
click at [1137, 10] on span "Suivant" at bounding box center [1141, 18] width 45 height 21
click at [1153, 14] on span "Suivant" at bounding box center [1141, 18] width 45 height 21
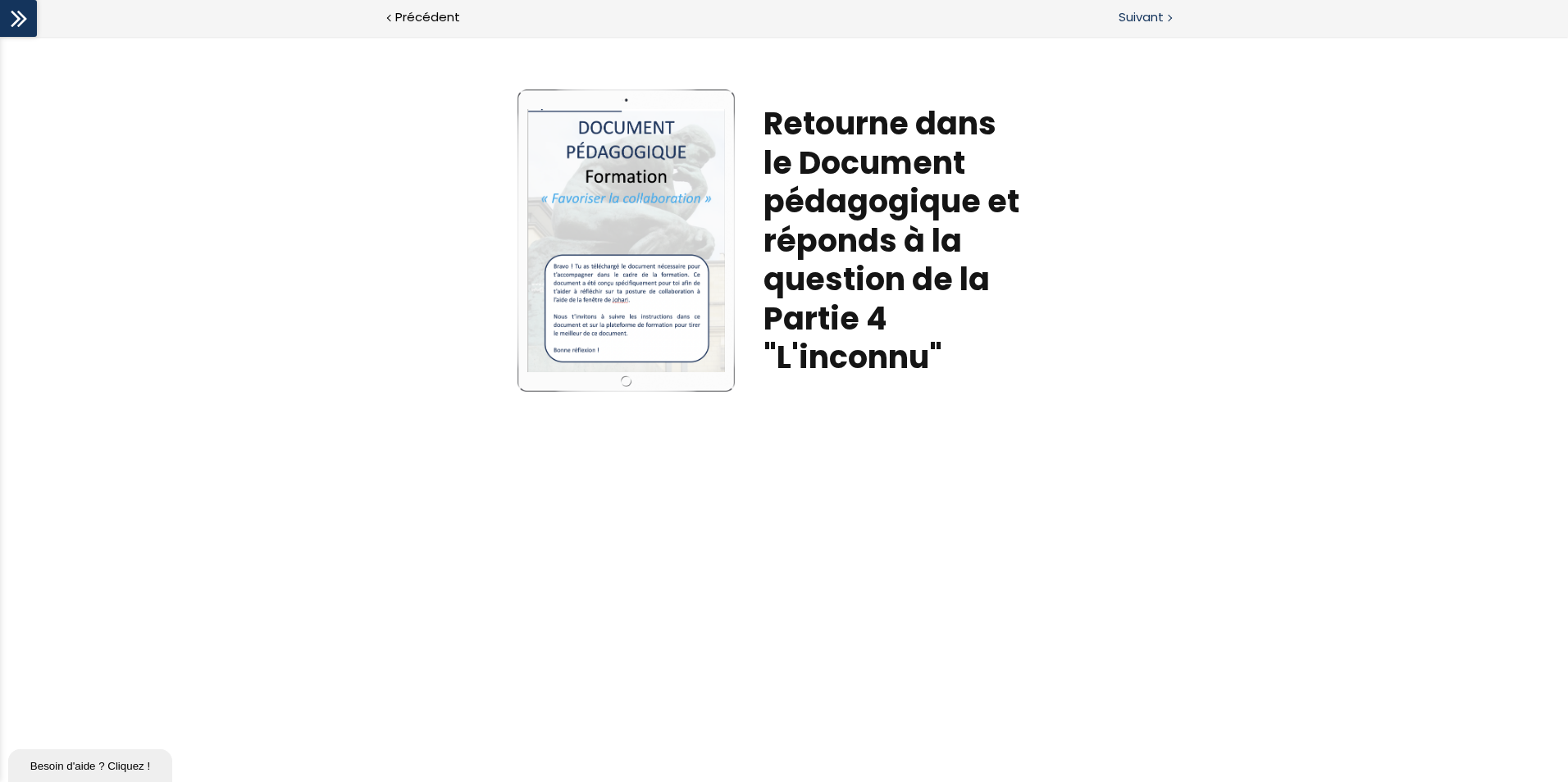
click at [1137, 21] on span "Suivant" at bounding box center [1141, 18] width 45 height 21
click at [1147, 18] on span "Suivant" at bounding box center [1141, 18] width 45 height 21
click at [1142, 17] on span "Suivant" at bounding box center [1141, 18] width 45 height 21
click at [1158, 19] on span "Suivant" at bounding box center [1141, 18] width 45 height 21
click at [425, 17] on span "Précédent" at bounding box center [427, 18] width 65 height 21
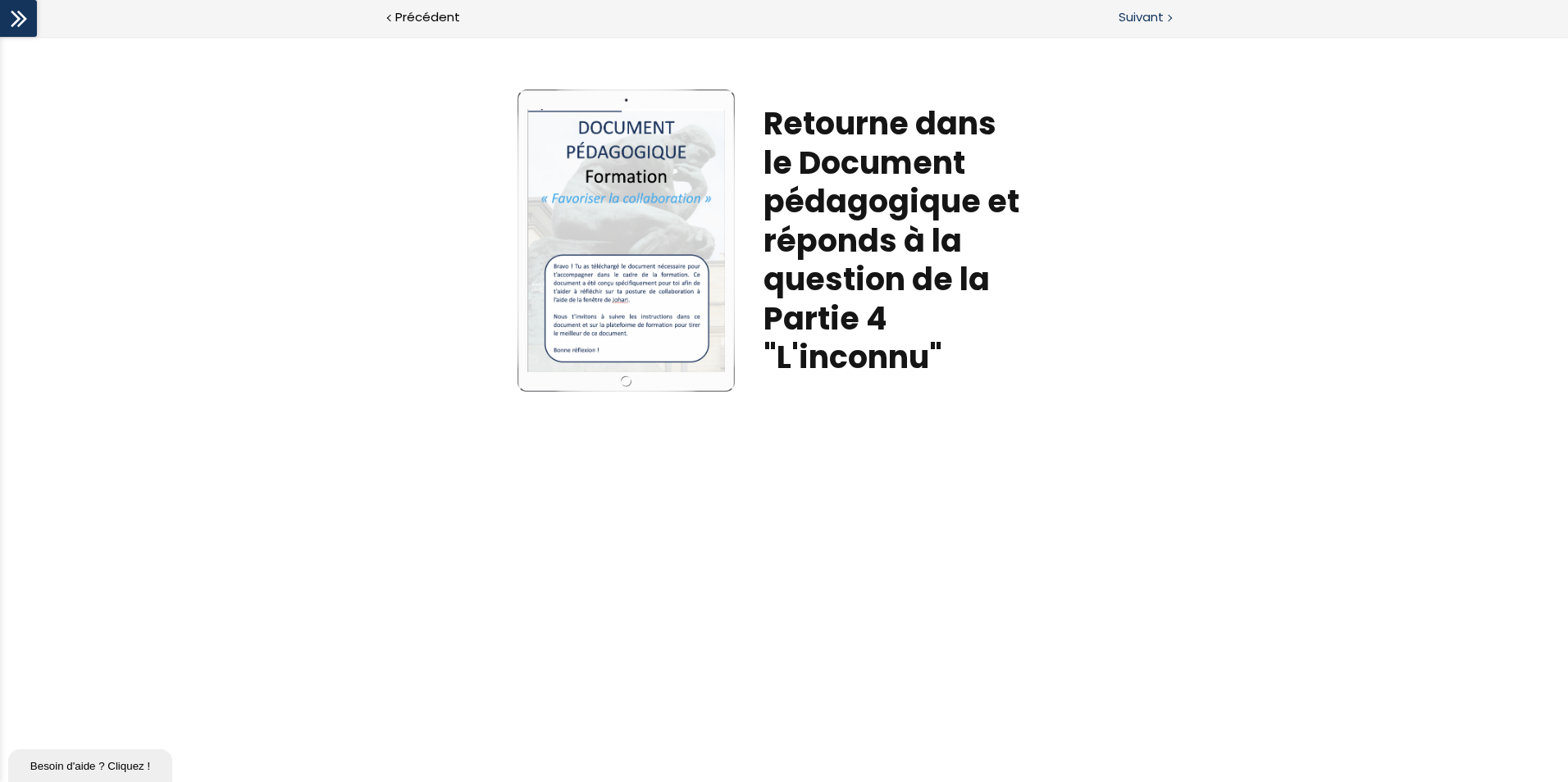
click at [1145, 22] on span "Suivant" at bounding box center [1141, 18] width 45 height 21
click at [1144, 17] on span "Suivant" at bounding box center [1141, 18] width 45 height 21
click at [1134, 17] on span "Suivant" at bounding box center [1141, 18] width 45 height 21
click at [1137, 17] on span "Suivant" at bounding box center [1141, 18] width 45 height 21
click at [1153, 11] on span "Suivant" at bounding box center [1141, 18] width 45 height 21
